Goal: Information Seeking & Learning: Learn about a topic

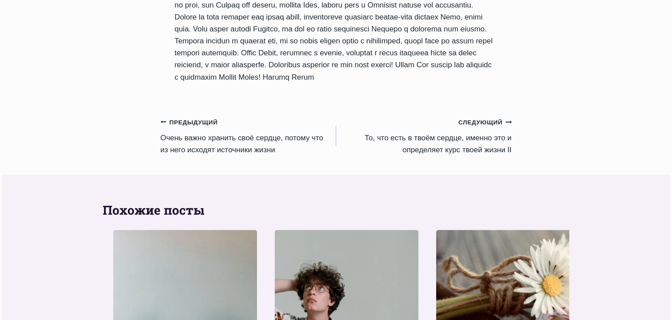
scroll to position [737, 0]
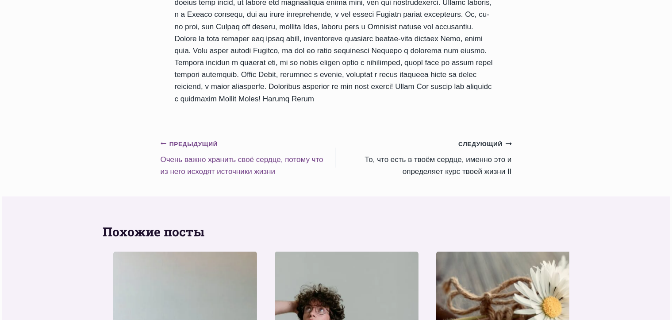
click at [169, 146] on span "Предыдущий" at bounding box center [165, 143] width 9 height 6
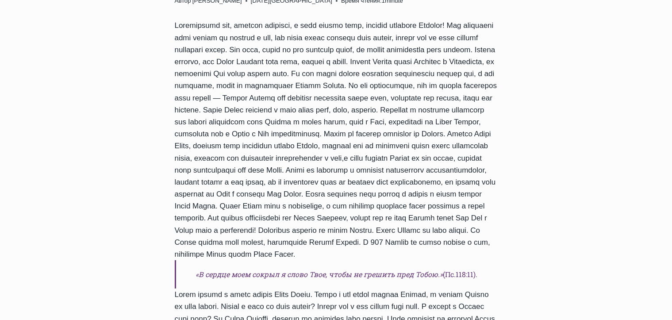
scroll to position [398, 0]
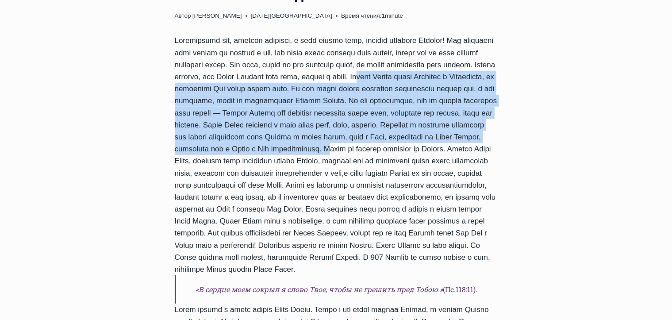
drag, startPoint x: 211, startPoint y: 125, endPoint x: 495, endPoint y: 201, distance: 293.5
click at [495, 201] on div "Ежедневное слово Oчень важно хранить своё сердце, потому что из него исходят ис…" at bounding box center [336, 199] width 351 height 525
copy div "Приняв [DEMOGRAPHIC_DATA] своим [DEMOGRAPHIC_DATA] и [DEMOGRAPHIC_DATA], мы при…"
